Goal: Register for event/course

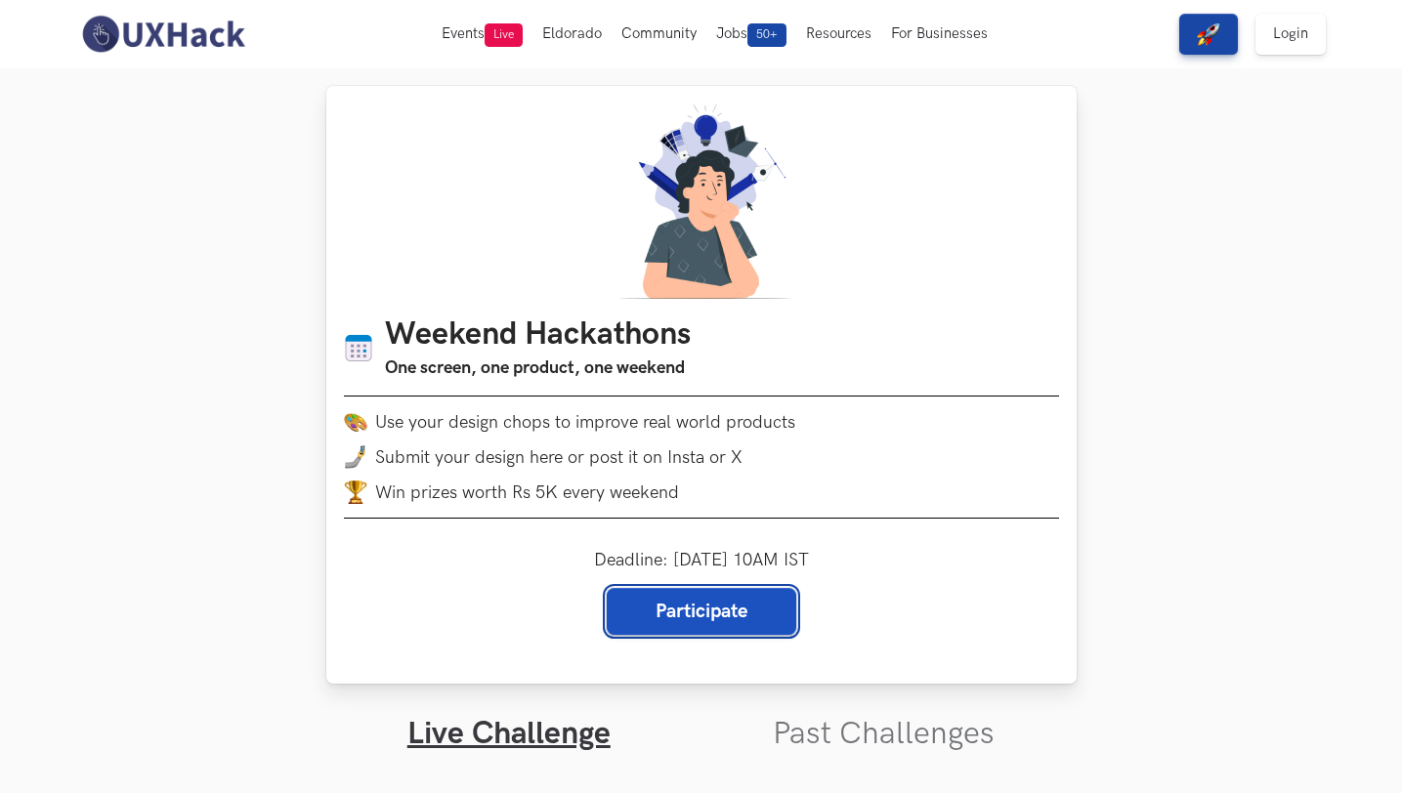
click at [760, 616] on link "Participate" at bounding box center [702, 611] width 190 height 47
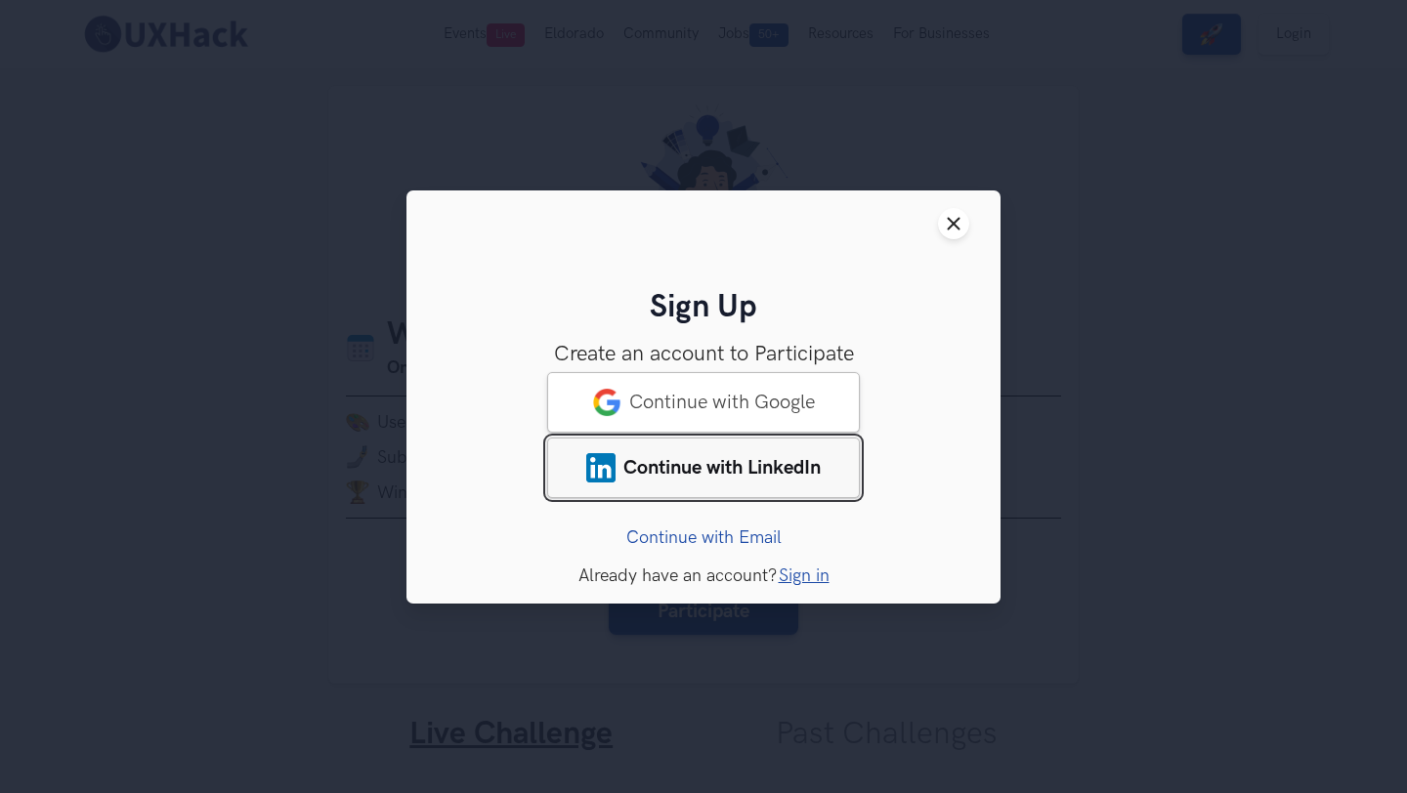
click at [745, 453] on link "Continue with LinkedIn" at bounding box center [703, 467] width 313 height 61
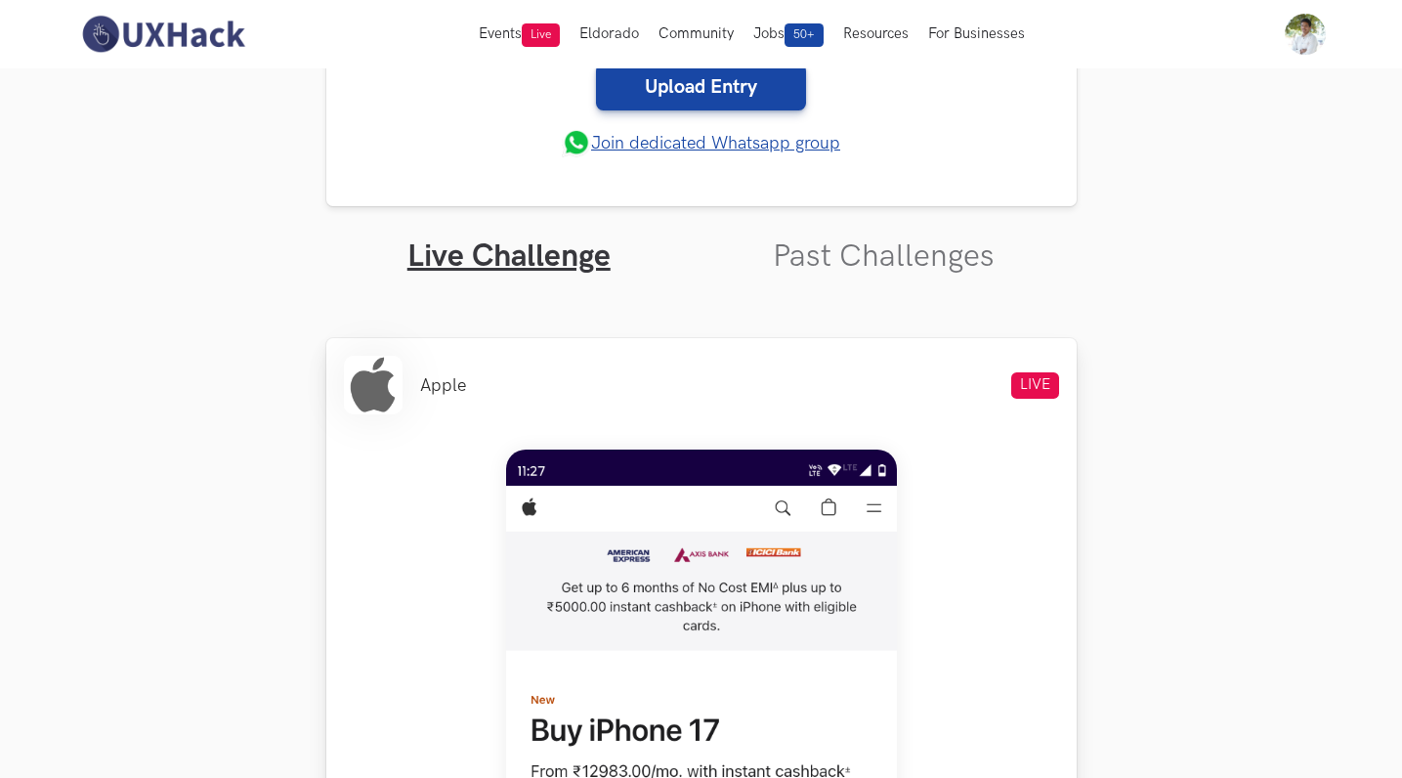
scroll to position [120, 0]
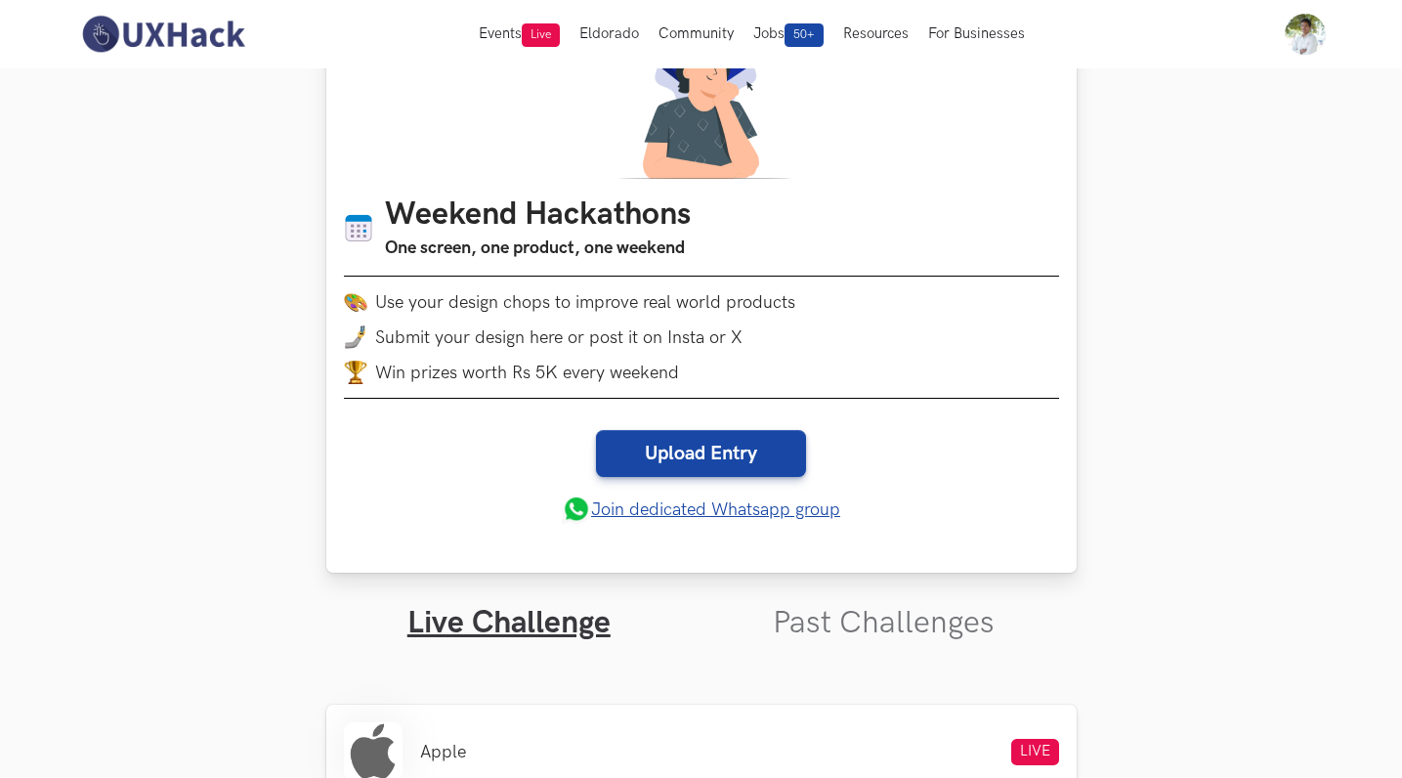
click at [774, 513] on link "Join dedicated Whatsapp group" at bounding box center [701, 508] width 278 height 29
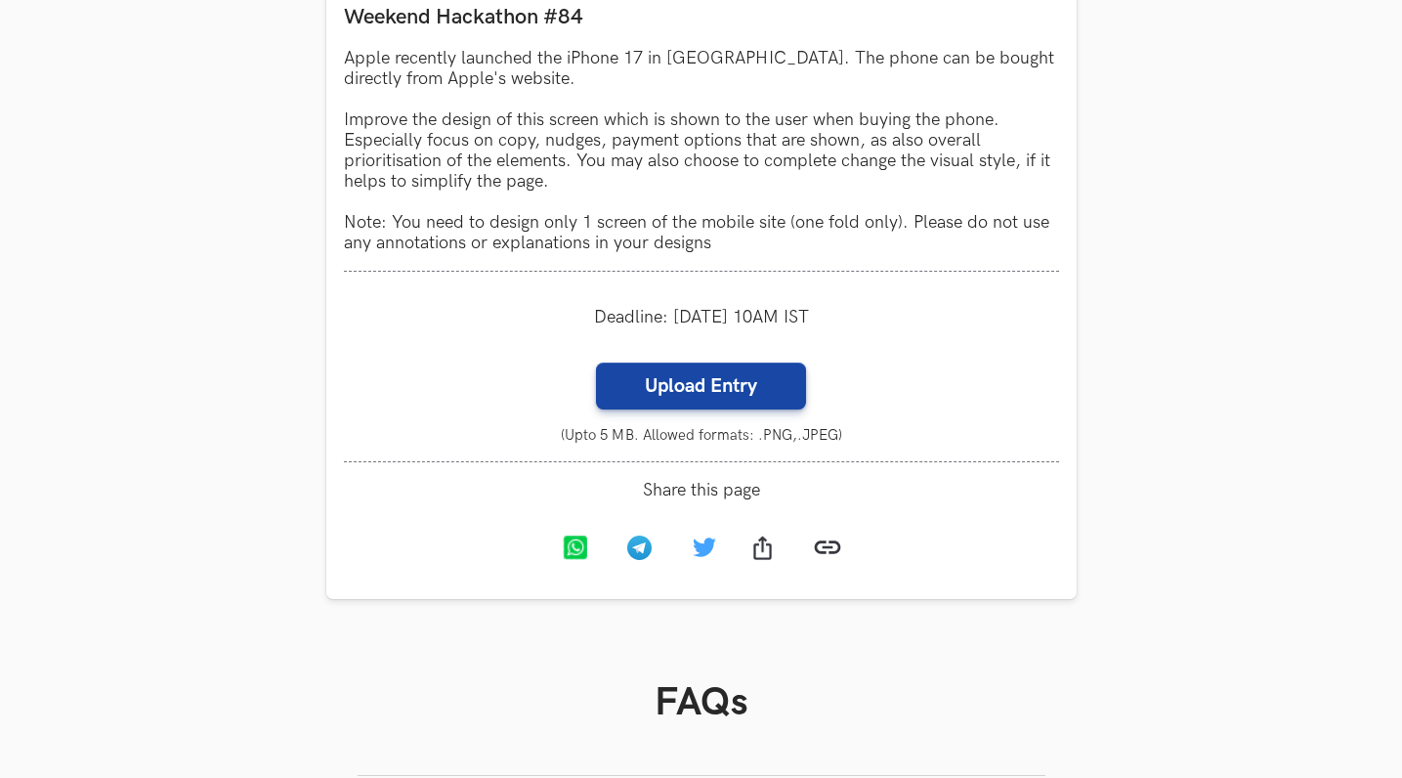
scroll to position [2063, 0]
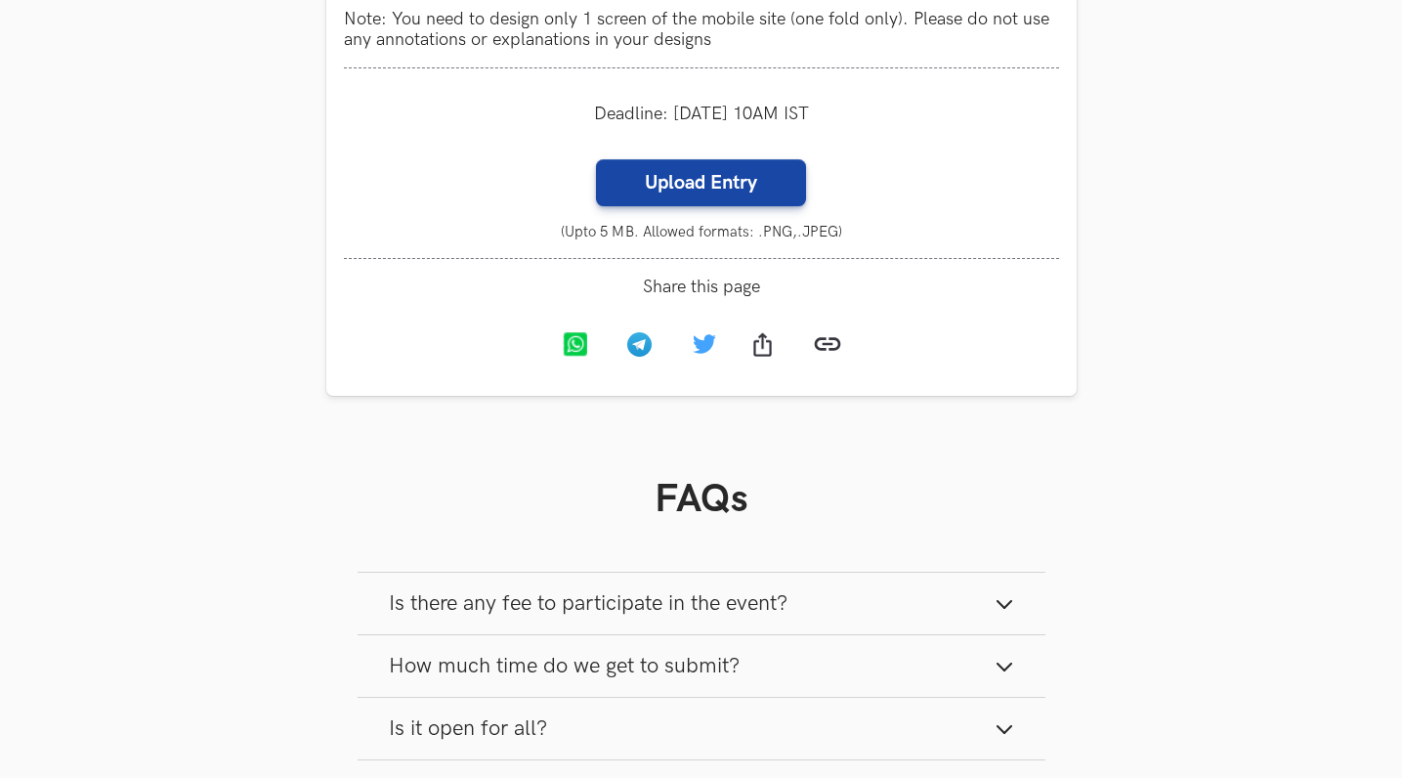
click at [804, 612] on button "Is there any fee to participate in the event?" at bounding box center [702, 604] width 688 height 62
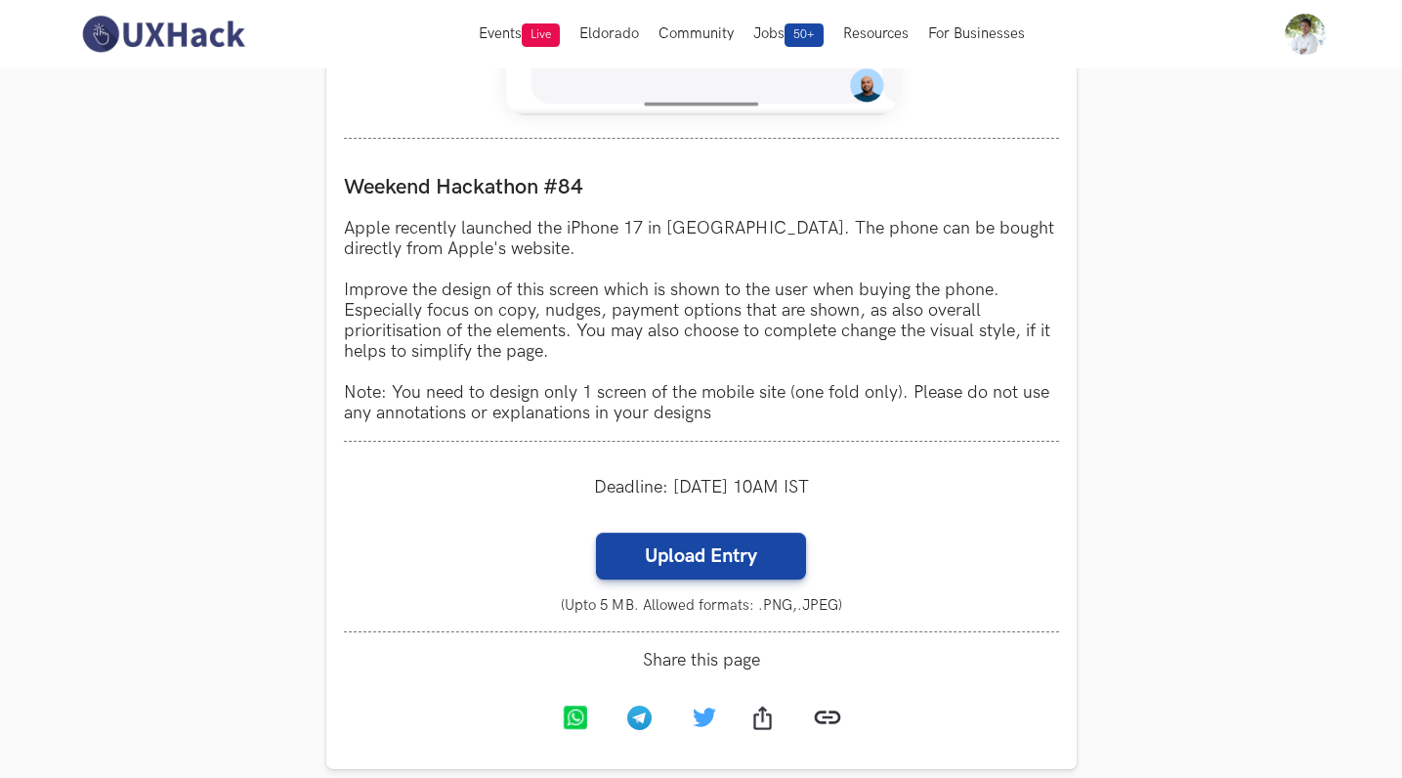
scroll to position [1032, 0]
